Goal: Information Seeking & Learning: Learn about a topic

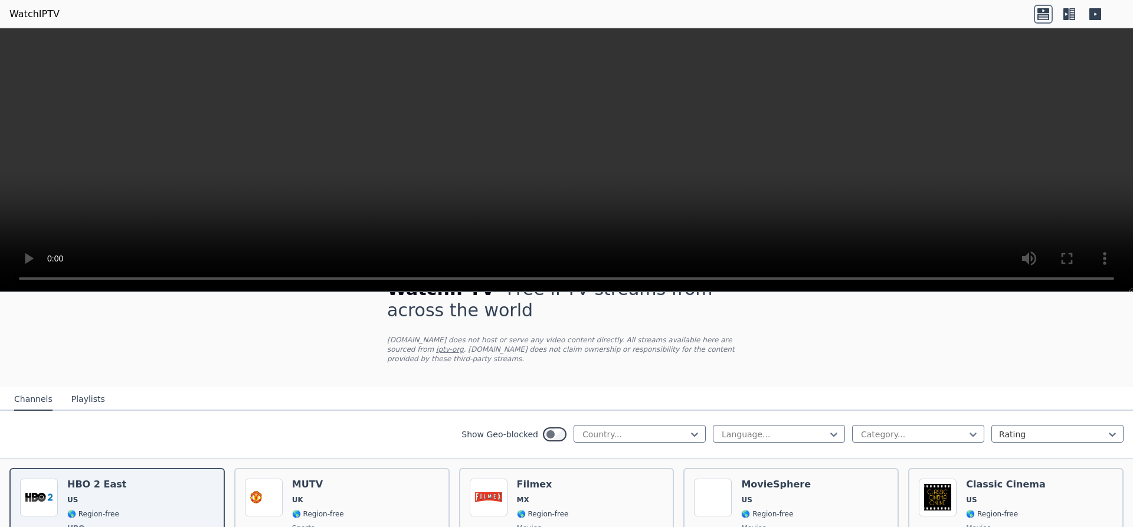
scroll to position [85, 0]
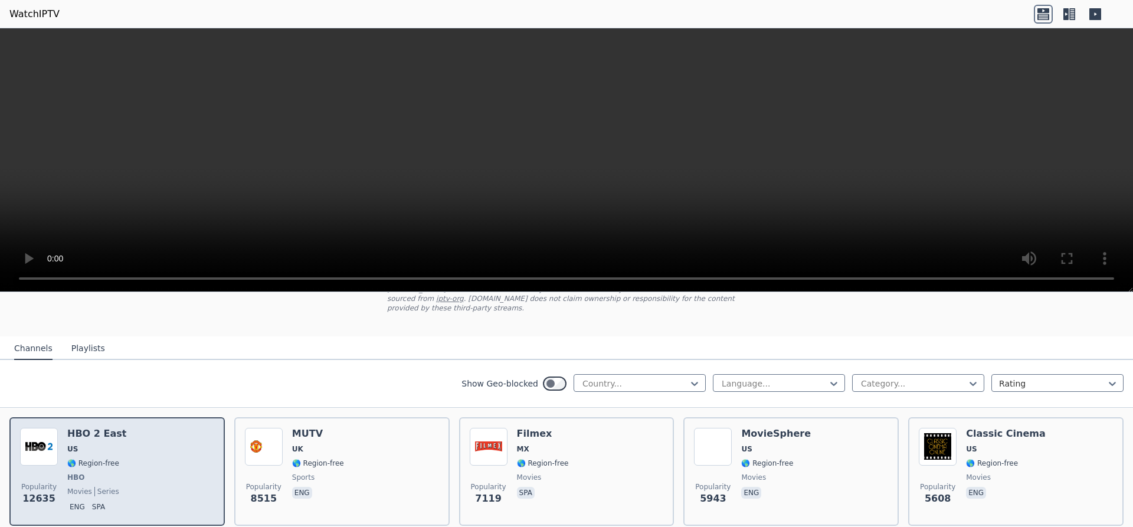
click at [52, 435] on img at bounding box center [39, 447] width 38 height 38
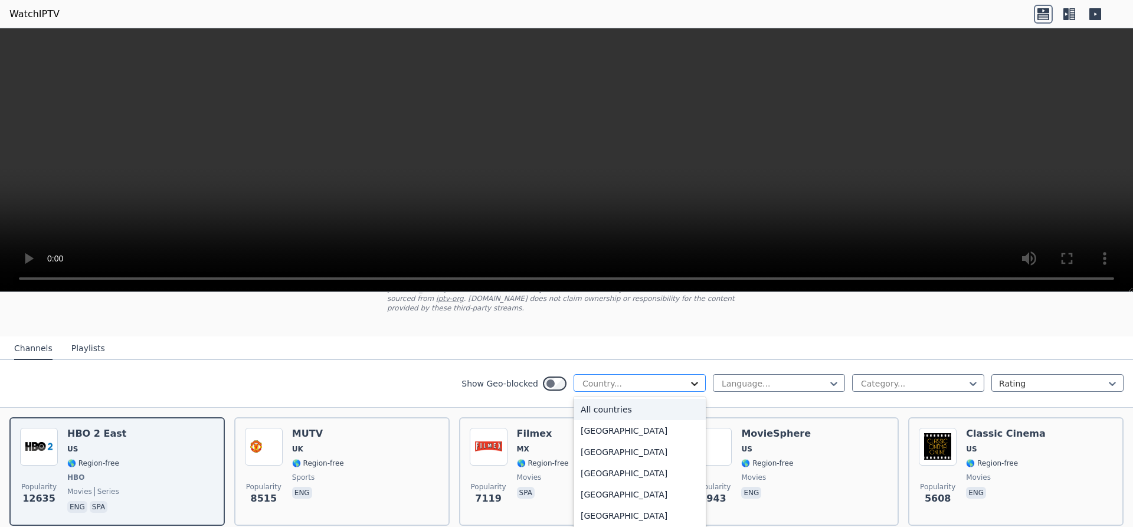
click at [688, 378] on icon at bounding box center [694, 384] width 12 height 12
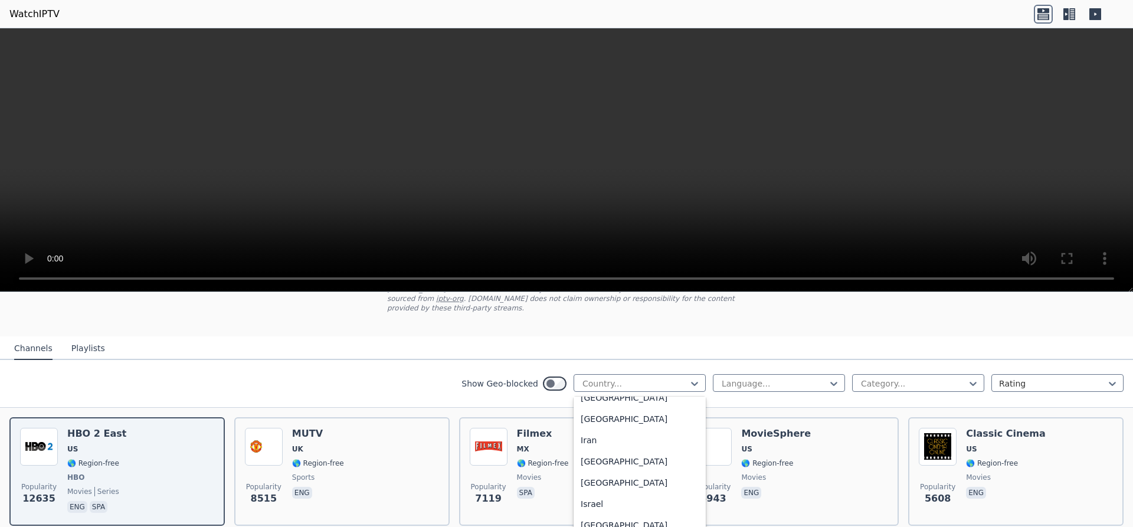
scroll to position [1814, 0]
click at [596, 403] on div "[GEOGRAPHIC_DATA]" at bounding box center [639, 400] width 132 height 21
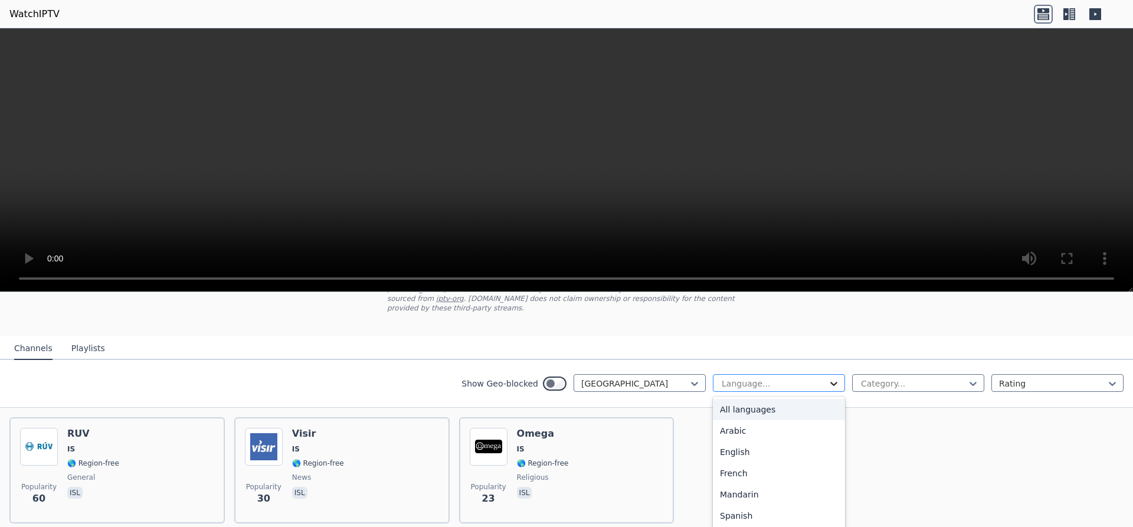
click at [828, 378] on icon at bounding box center [834, 384] width 12 height 12
click at [722, 445] on div "English" at bounding box center [779, 451] width 132 height 21
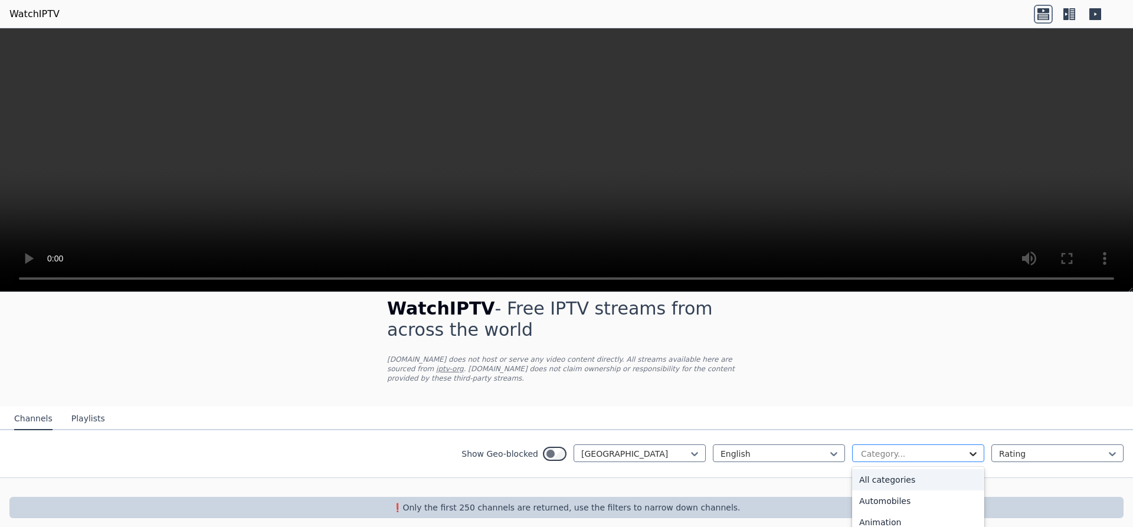
click at [967, 448] on icon at bounding box center [973, 454] width 12 height 12
click at [885, 471] on div "All categories" at bounding box center [918, 479] width 132 height 21
click at [1107, 448] on icon at bounding box center [1112, 454] width 12 height 12
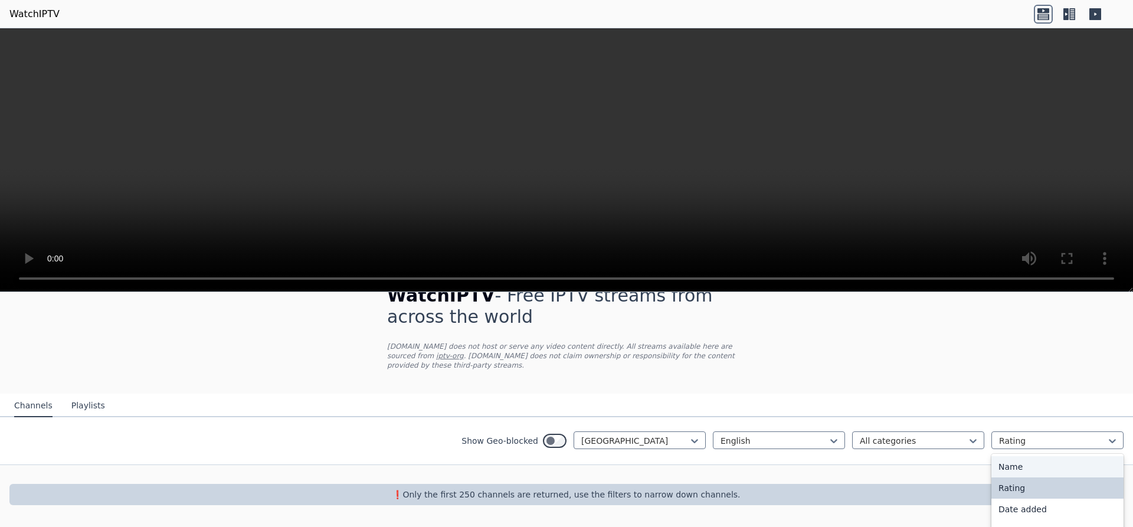
scroll to position [34, 0]
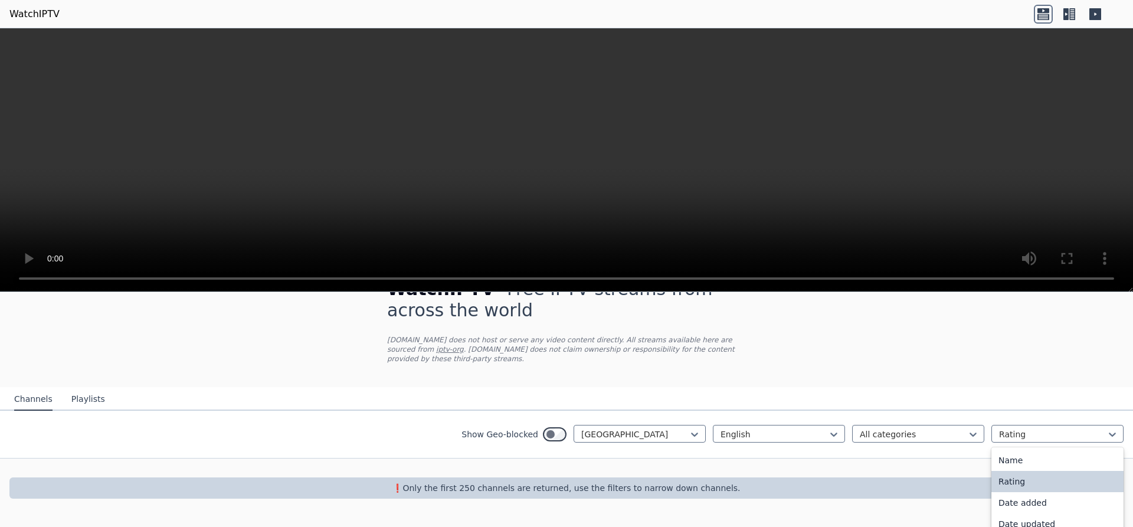
click at [992, 474] on div "Rating" at bounding box center [1057, 481] width 132 height 21
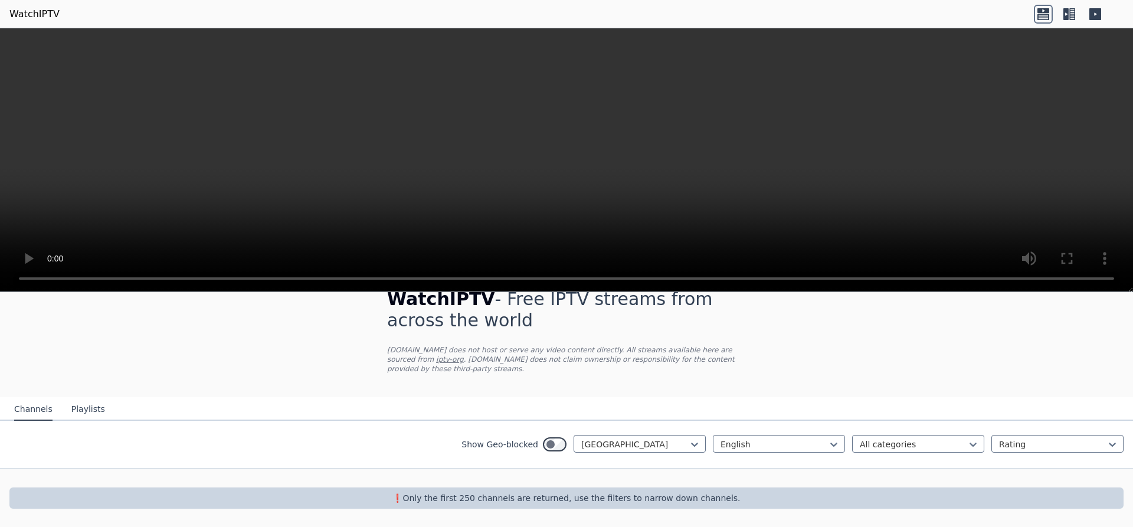
scroll to position [15, 0]
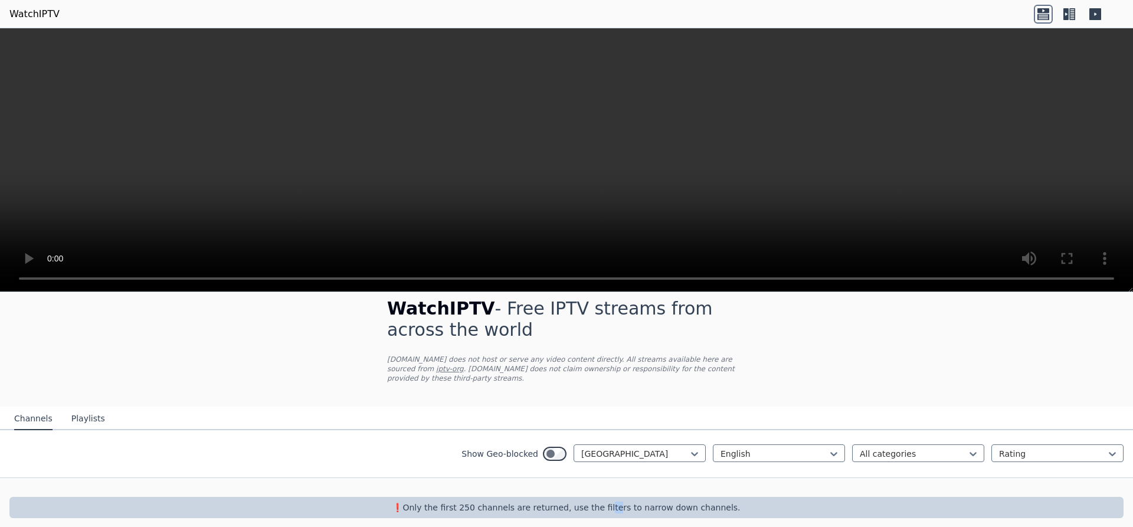
drag, startPoint x: 603, startPoint y: 500, endPoint x: 608, endPoint y: 506, distance: 7.7
click at [608, 506] on div "❗️Only the first 250 channels are returned, use the filters to narrow down chan…" at bounding box center [566, 507] width 1114 height 21
click at [764, 501] on p "❗️Only the first 250 channels are returned, use the filters to narrow down chan…" at bounding box center [566, 507] width 1104 height 12
click at [84, 408] on button "Playlists" at bounding box center [88, 419] width 34 height 22
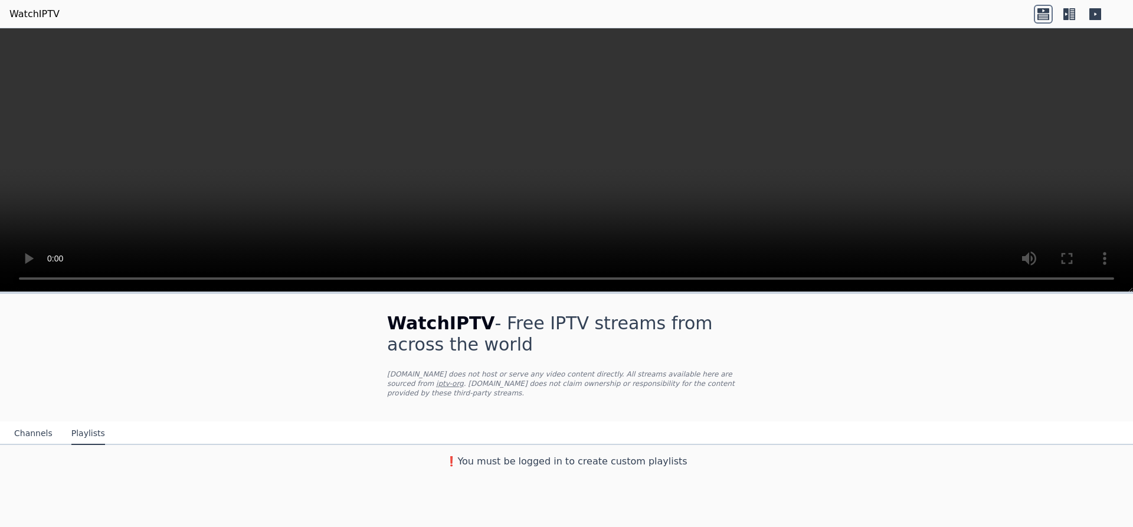
click at [32, 424] on button "Channels" at bounding box center [33, 433] width 38 height 22
